Goal: Transaction & Acquisition: Purchase product/service

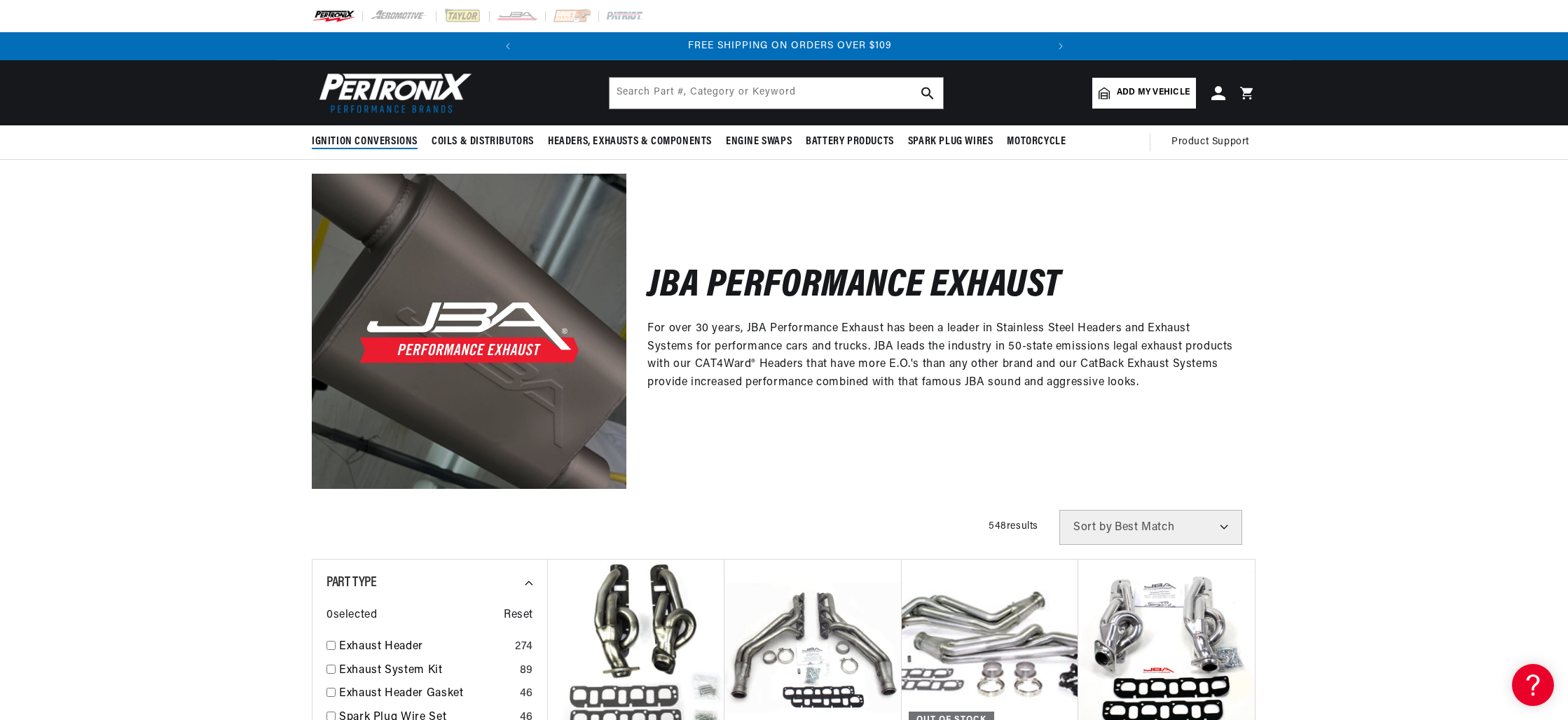
scroll to position [0, 524]
click at [1168, 90] on span "Add my vehicle" at bounding box center [1153, 93] width 73 height 13
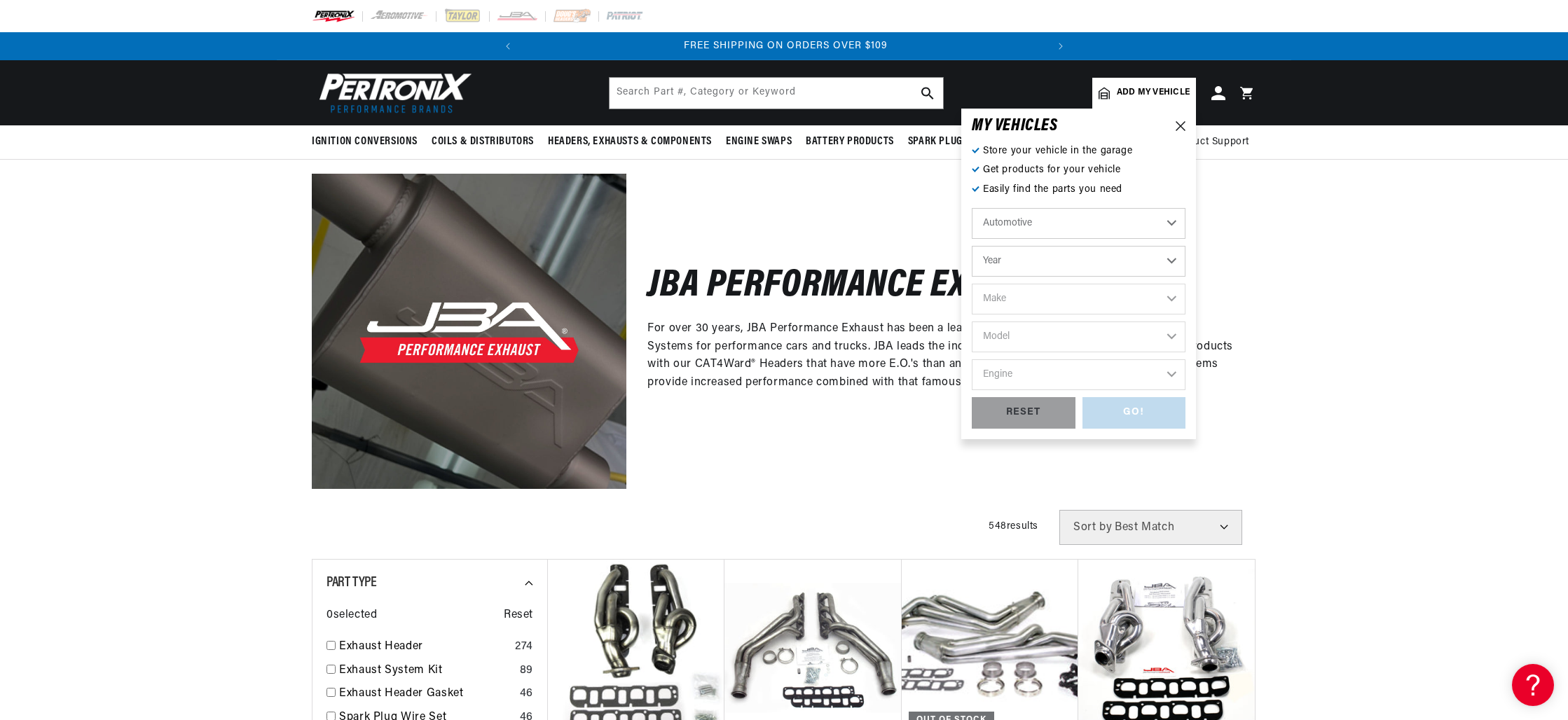
click at [1133, 224] on select "Automotive Agricultural Industrial Marine Motorcycle" at bounding box center [1079, 223] width 214 height 30
click at [972, 208] on select "Automotive Agricultural Industrial Marine Motorcycle" at bounding box center [1079, 223] width 214 height 30
click at [1169, 263] on select "Year [DATE] 2021 2020 2019 2018 2017 2016 2015 2014 2013 2012 2011 2010 2009 20…" at bounding box center [1079, 261] width 214 height 30
select select "2003"
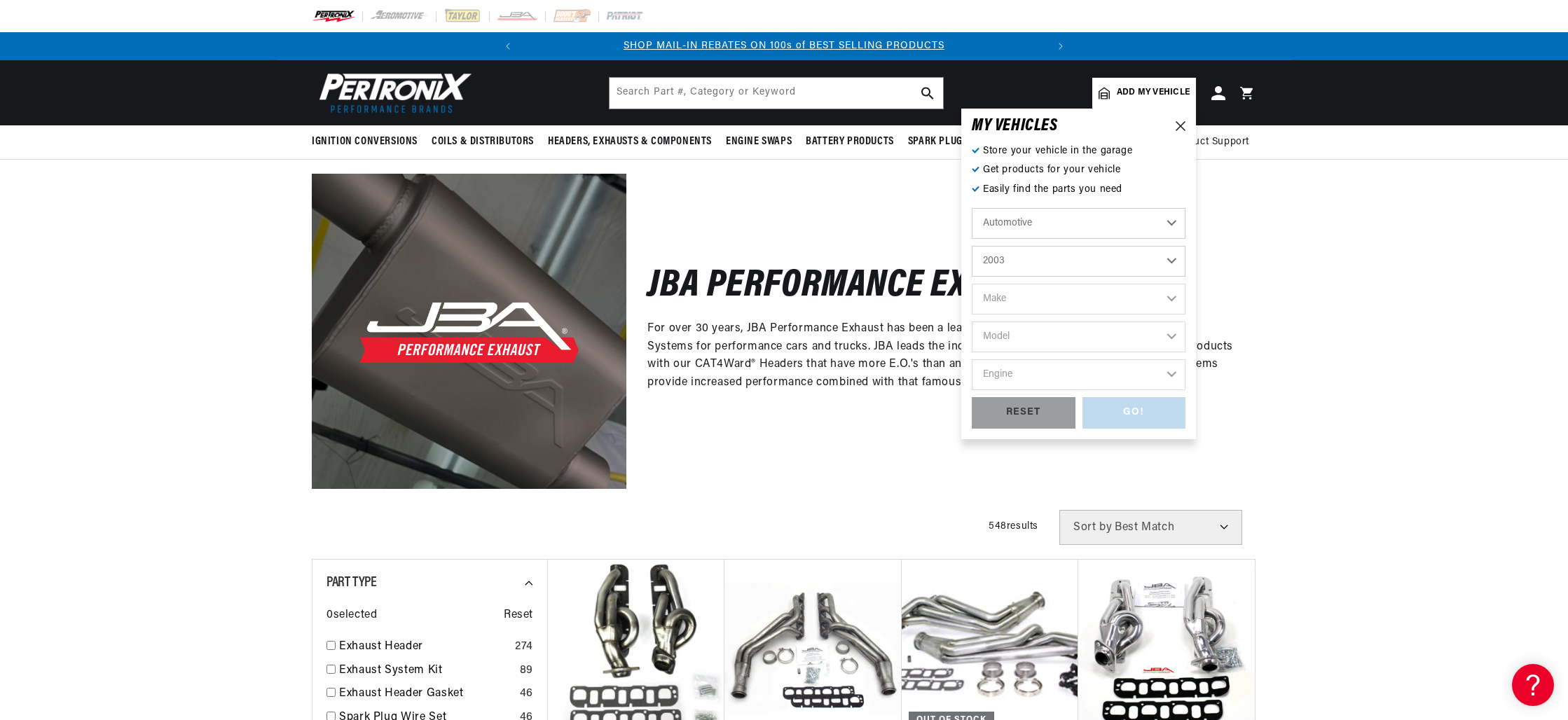
click at [972, 246] on select "Year [DATE] 2021 2020 2019 2018 2017 2016 2015 2014 2013 2012 2011 2010 2009 20…" at bounding box center [1079, 261] width 214 height 30
select select "2003"
click at [1140, 303] on select "Make Avanti Buick Cadillac Chevrolet Chrysler Dodge Ford GMC [GEOGRAPHIC_DATA] …" at bounding box center [1079, 299] width 214 height 30
select select "GMC"
click at [972, 284] on select "Make Avanti Buick Cadillac Chevrolet Chrysler Dodge Ford GMC [GEOGRAPHIC_DATA] …" at bounding box center [1079, 299] width 214 height 30
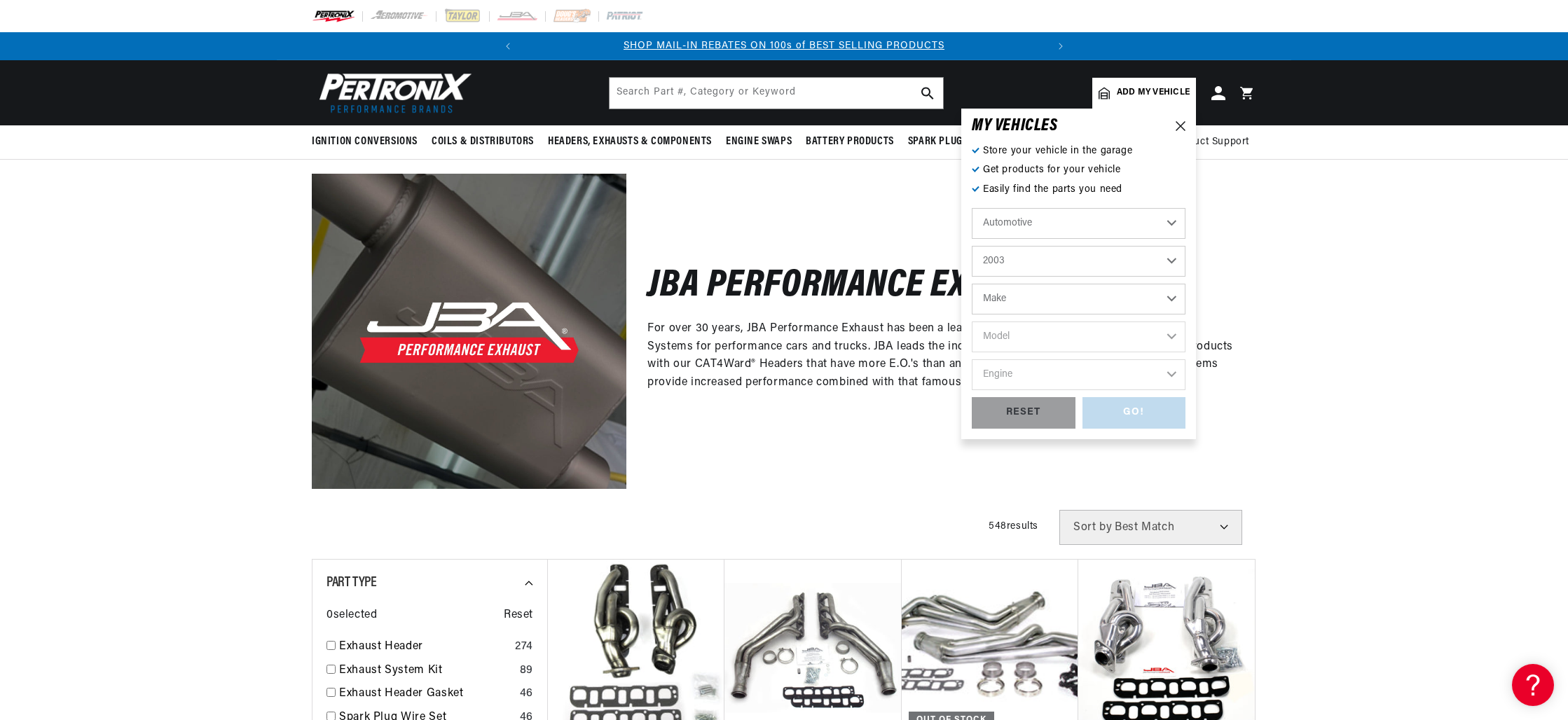
select select "GMC"
click at [1143, 297] on select "Avanti Buick Cadillac Chevrolet Chrysler Dodge Ford GMC [GEOGRAPHIC_DATA] [GEOG…" at bounding box center [1079, 299] width 214 height 30
click at [1156, 335] on select "Model C4500 Topkick C5500 Topkick C6500 Topkick C7500 Topkick C8500 Topkick Env…" at bounding box center [1079, 336] width 214 height 30
select select "Sierra-1500-HD"
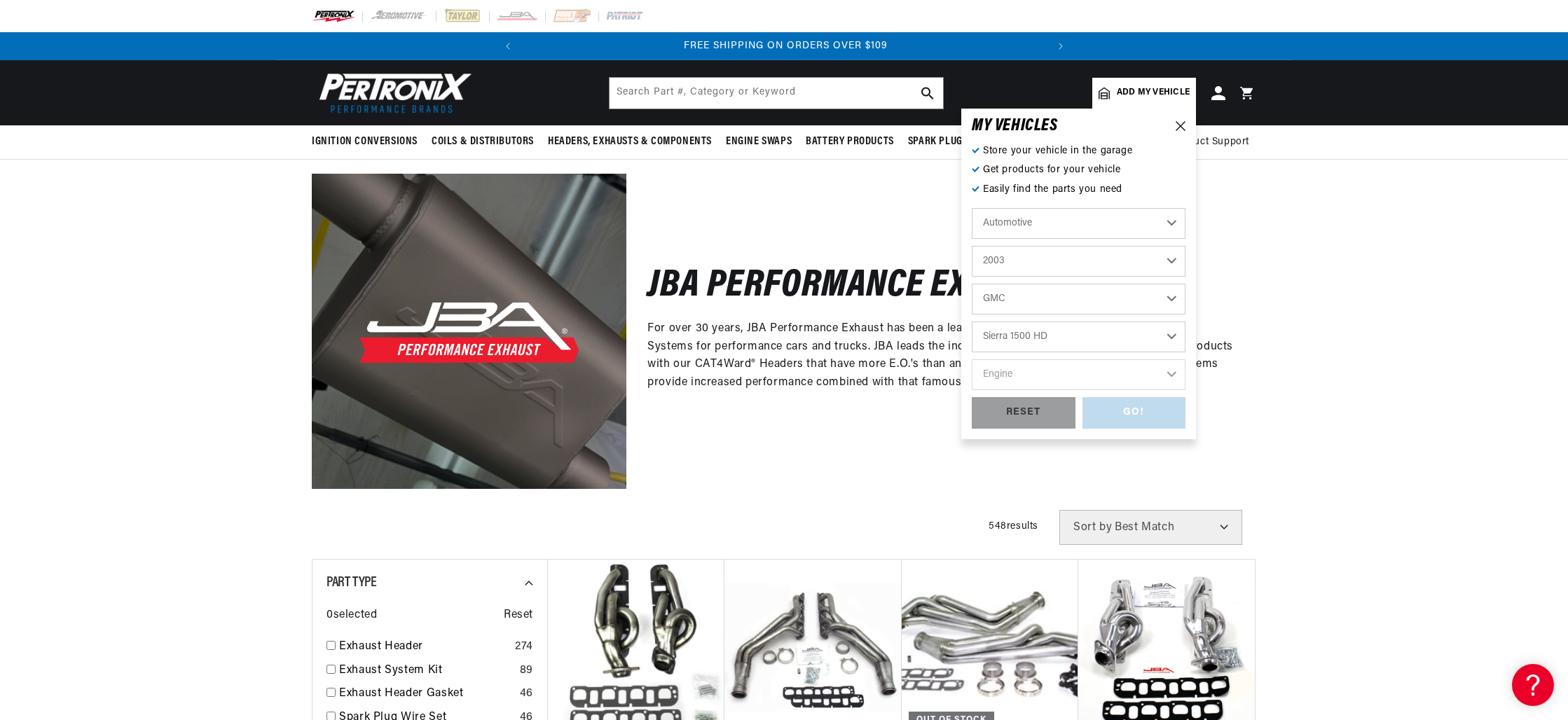
click at [972, 321] on select "Model C4500 Topkick C5500 Topkick C6500 Topkick C7500 Topkick C8500 Topkick Env…" at bounding box center [1079, 336] width 214 height 30
select select "Sierra-1500-HD"
click at [1164, 372] on select "Engine 6.0L" at bounding box center [1079, 374] width 214 height 30
select select "6.0L"
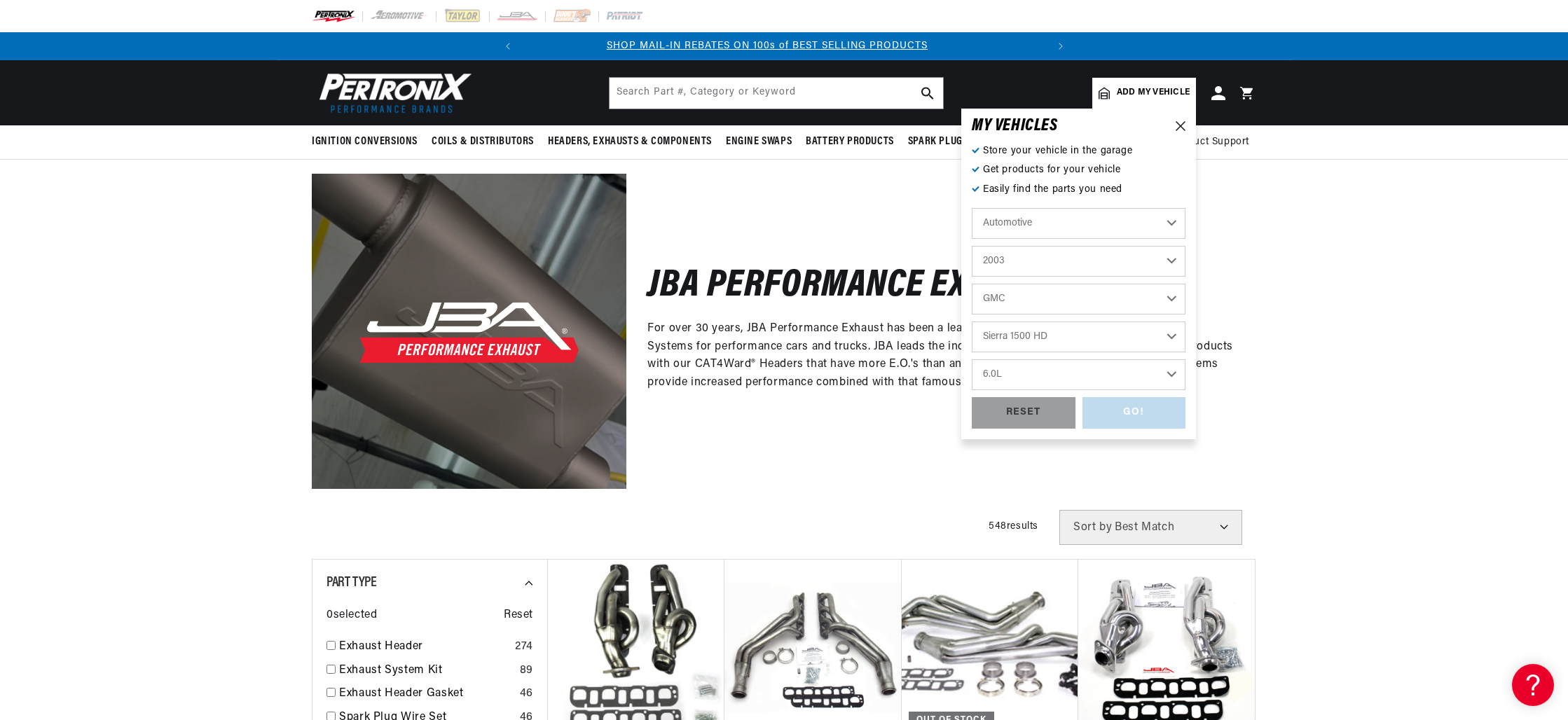
click at [972, 359] on select "Engine 6.0L" at bounding box center [1079, 374] width 214 height 30
select select "6.0L"
click at [1130, 413] on div "GO!" at bounding box center [1134, 412] width 104 height 31
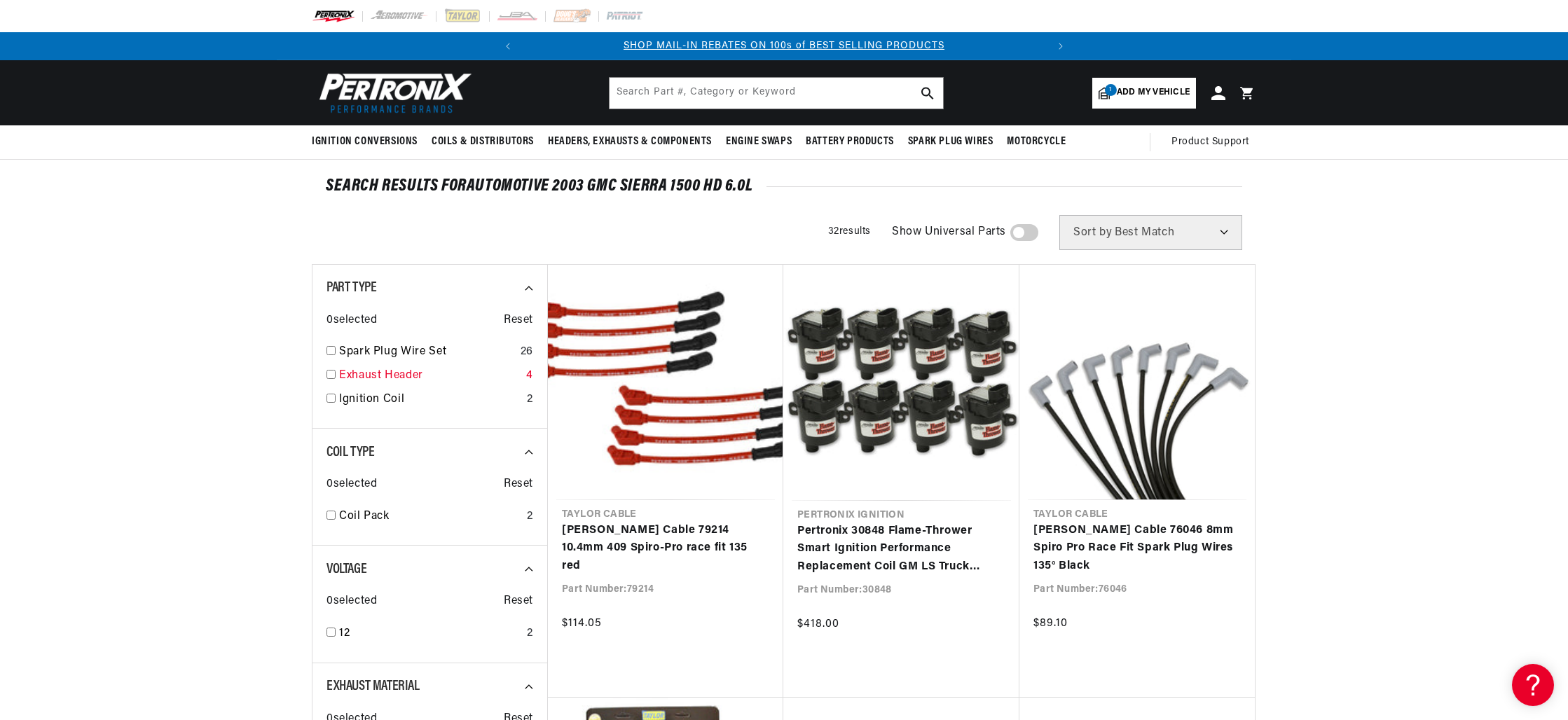
click at [330, 377] on input "checkbox" at bounding box center [332, 374] width 10 height 9
checkbox input "true"
